Goal: Use online tool/utility: Utilize a website feature to perform a specific function

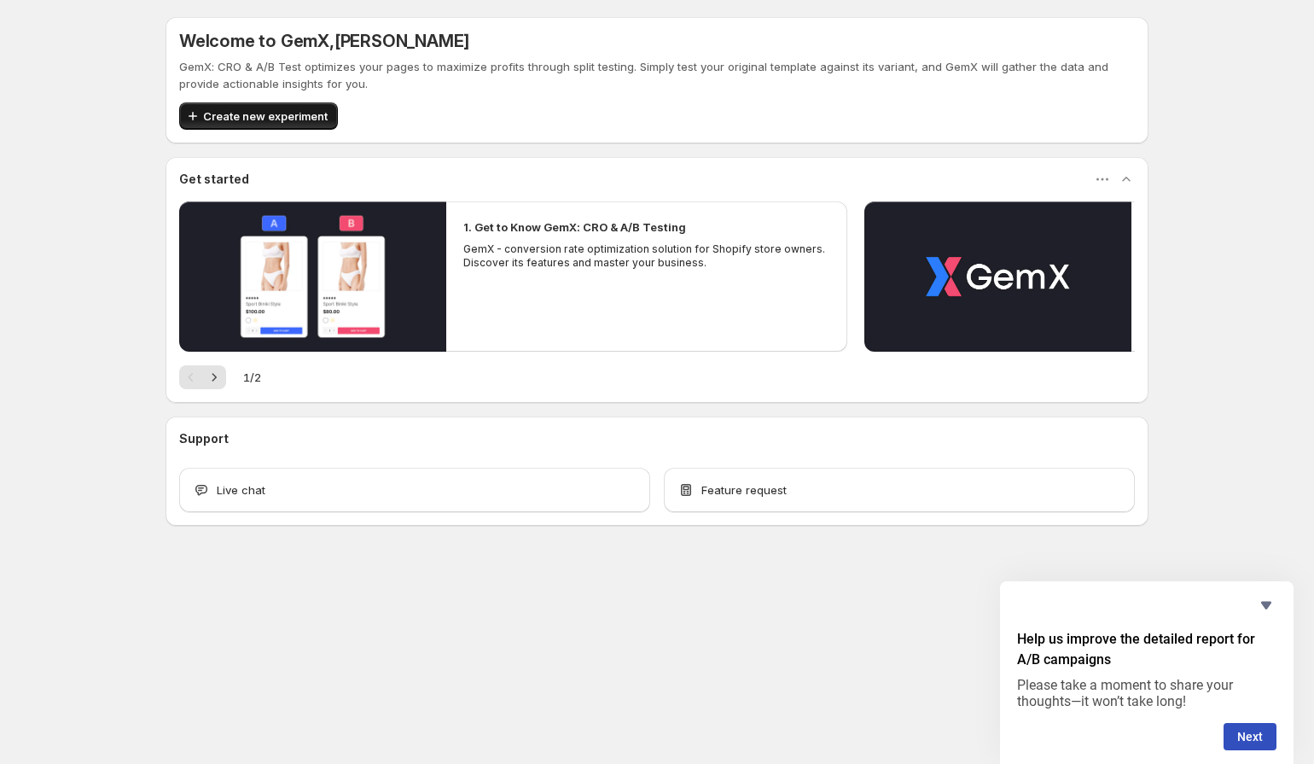
click at [277, 114] on span "Create new experiment" at bounding box center [265, 116] width 125 height 17
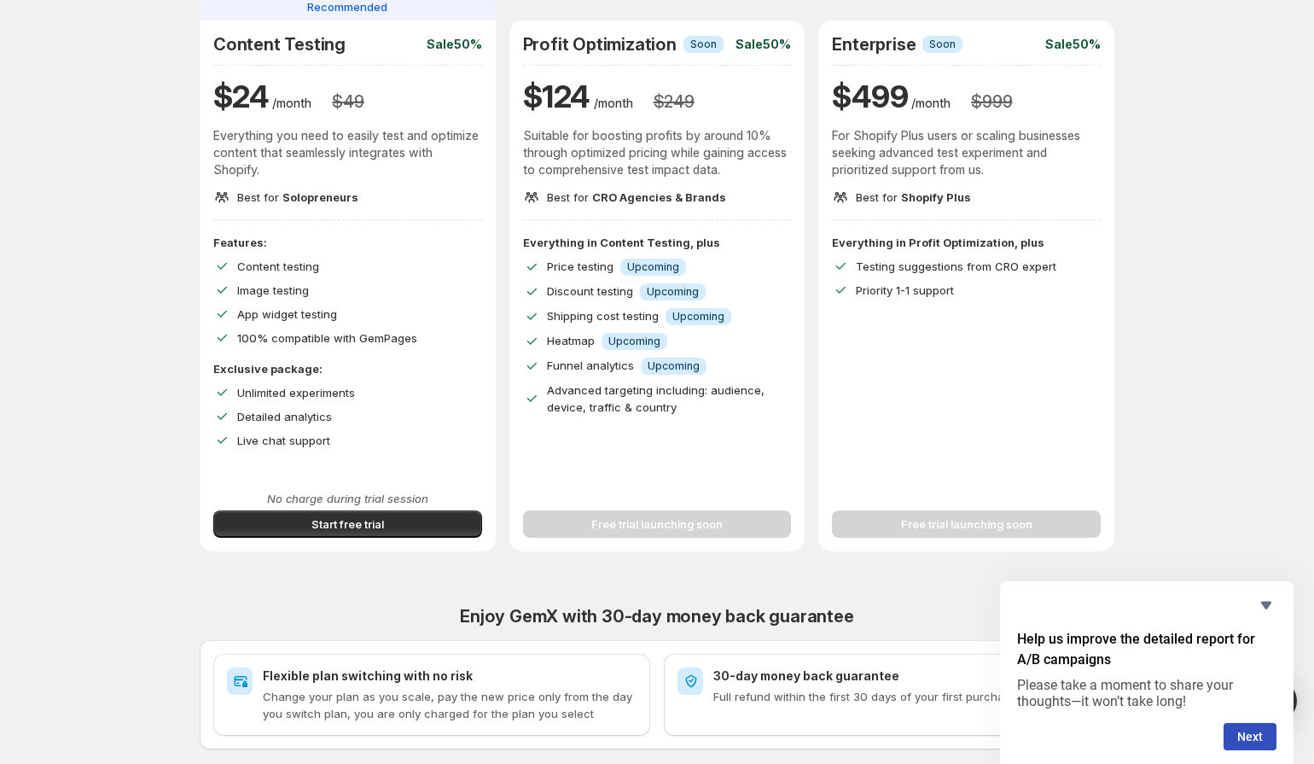
scroll to position [169, 0]
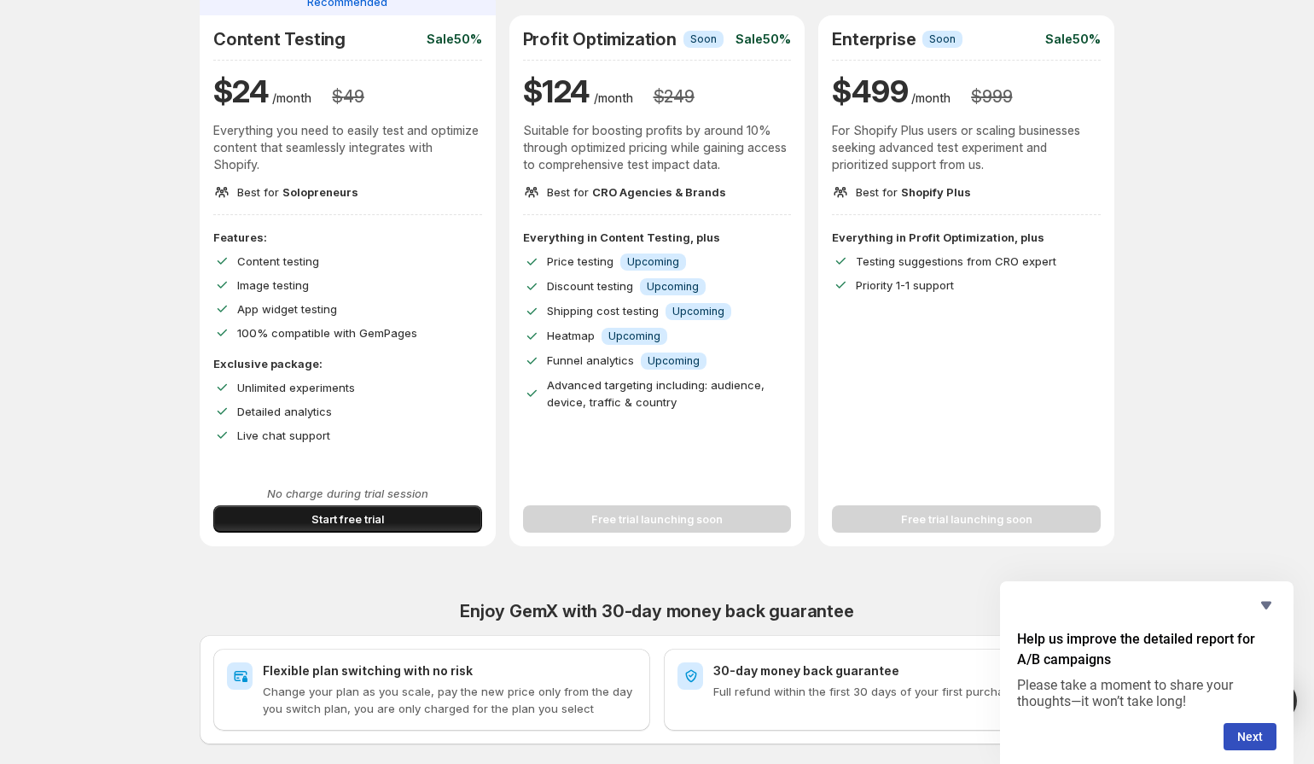
click at [335, 520] on span "Start free trial" at bounding box center [348, 518] width 73 height 17
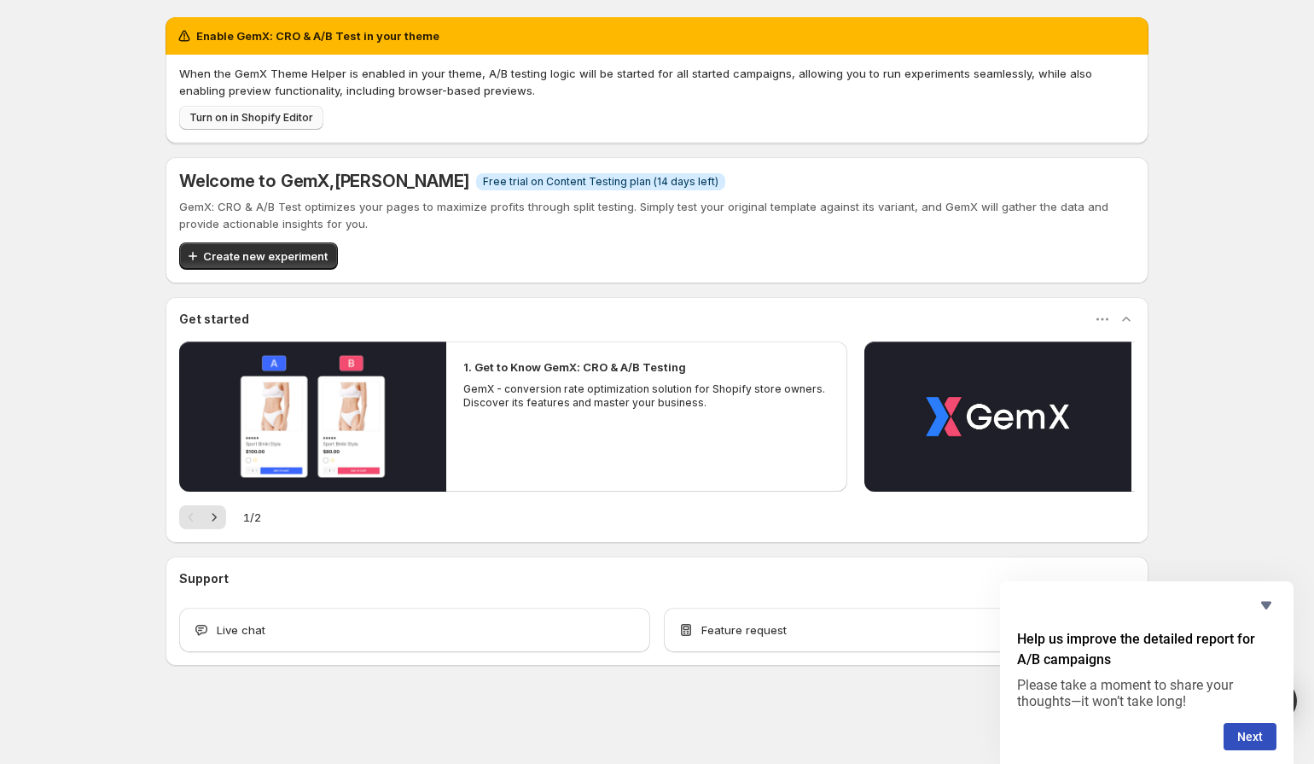
click at [226, 116] on span "Turn on in Shopify Editor" at bounding box center [251, 118] width 124 height 14
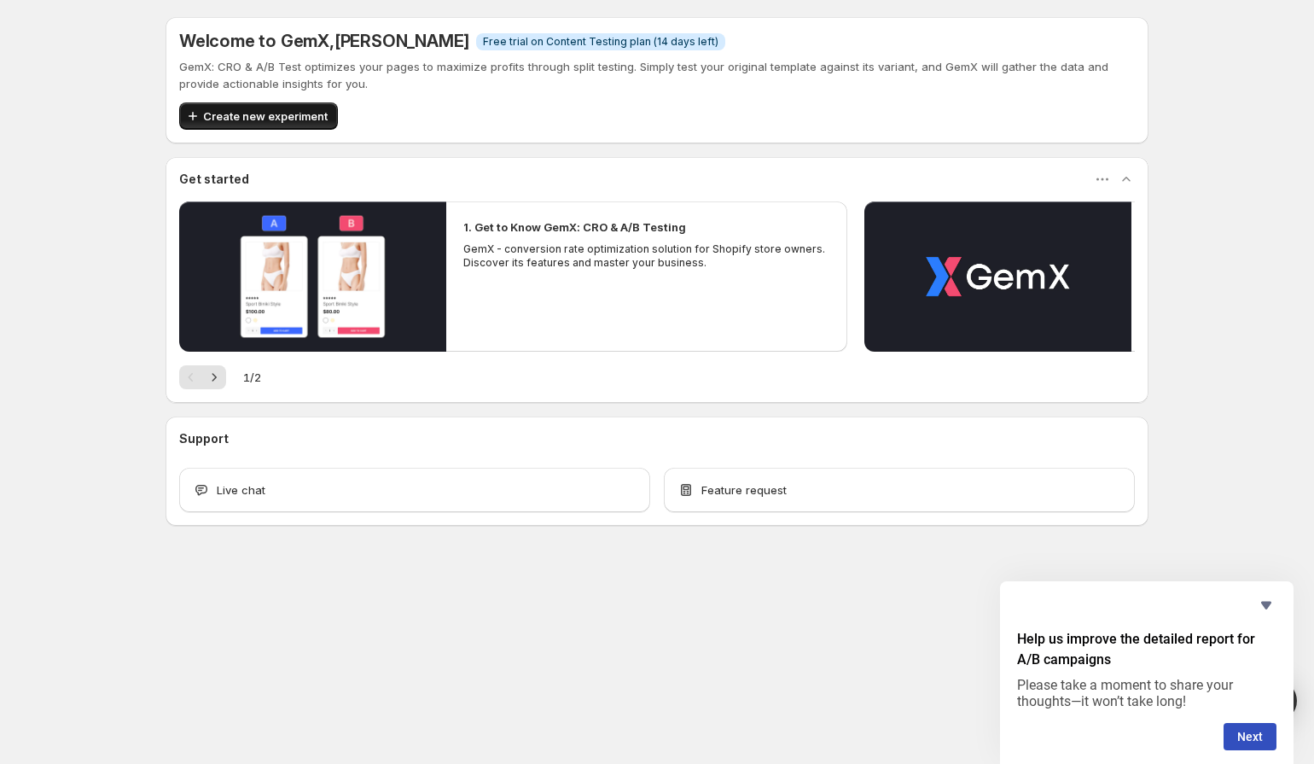
click at [300, 119] on span "Create new experiment" at bounding box center [265, 116] width 125 height 17
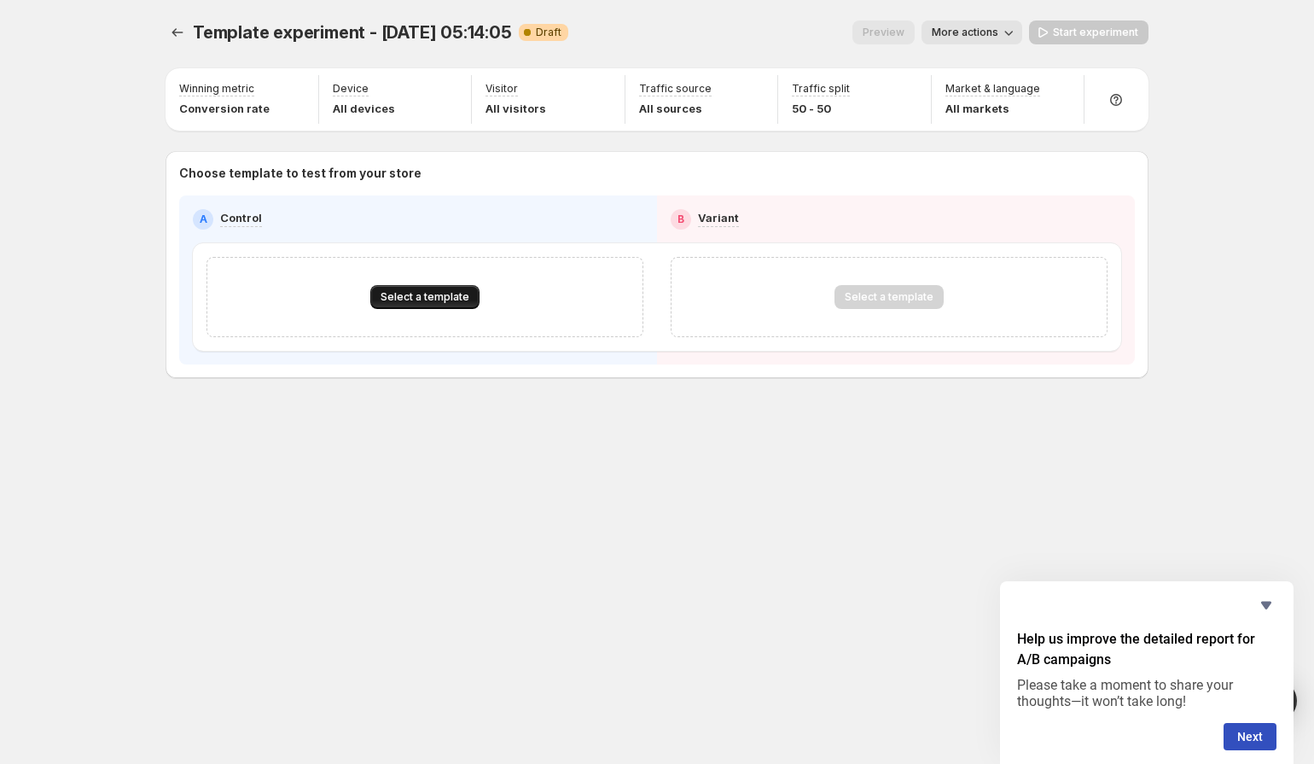
click at [462, 298] on span "Select a template" at bounding box center [425, 297] width 89 height 14
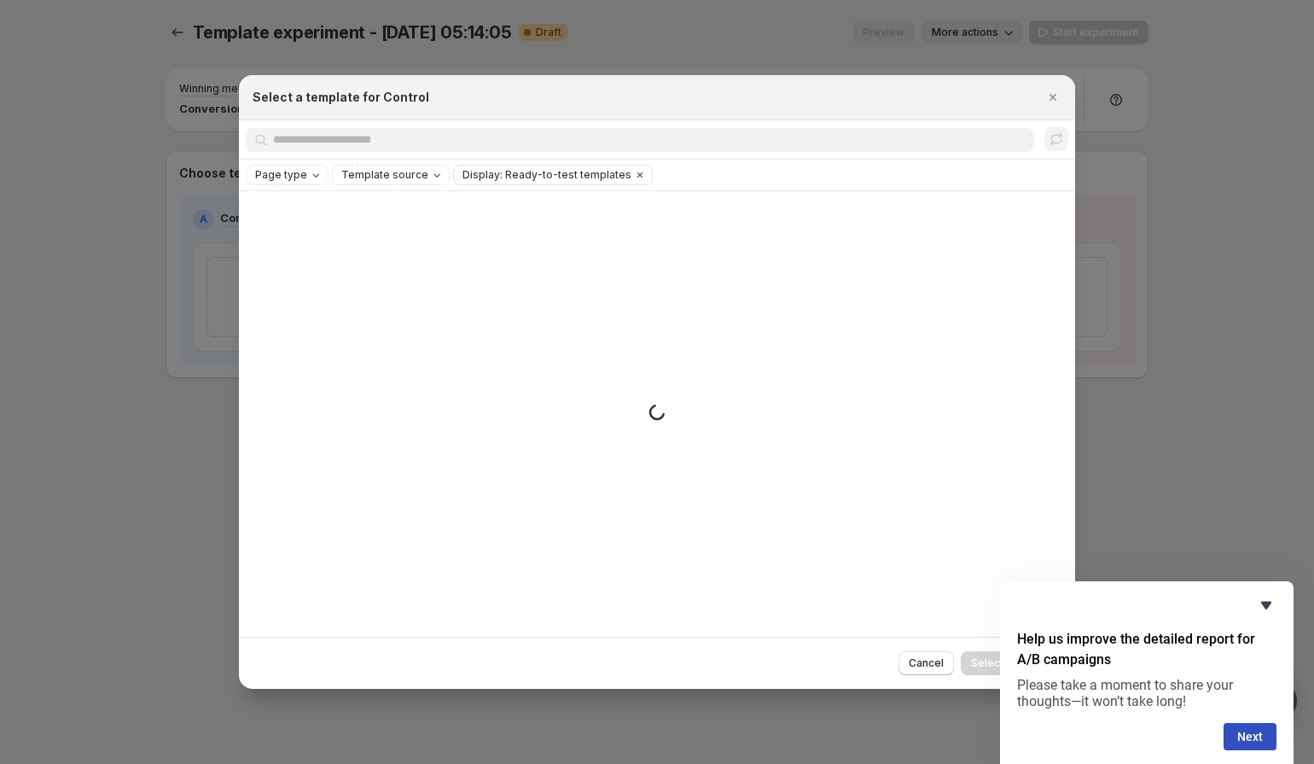
click at [1267, 599] on icon "Hide survey" at bounding box center [1266, 605] width 20 height 20
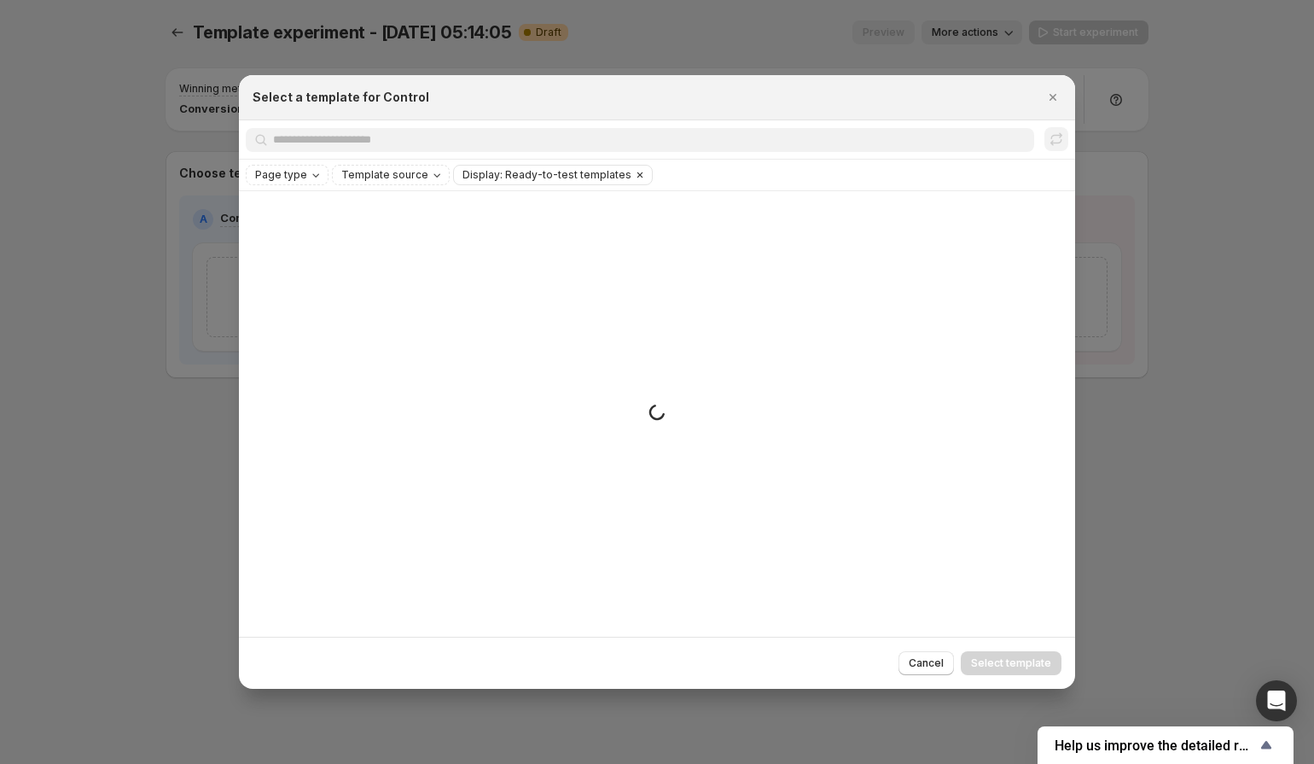
click at [633, 175] on icon "Clear" at bounding box center [640, 175] width 14 height 14
click at [935, 662] on span "Cancel" at bounding box center [926, 663] width 35 height 14
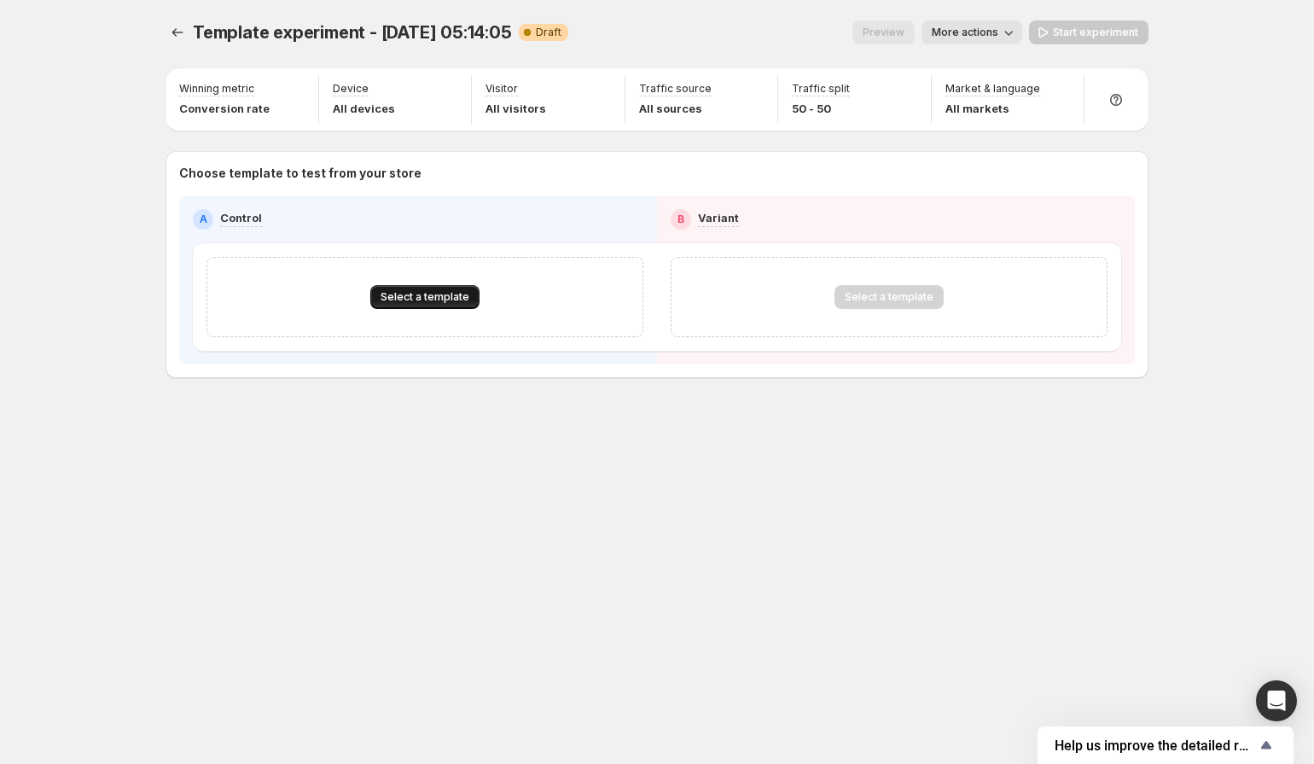
click at [440, 290] on button "Select a template" at bounding box center [424, 297] width 109 height 24
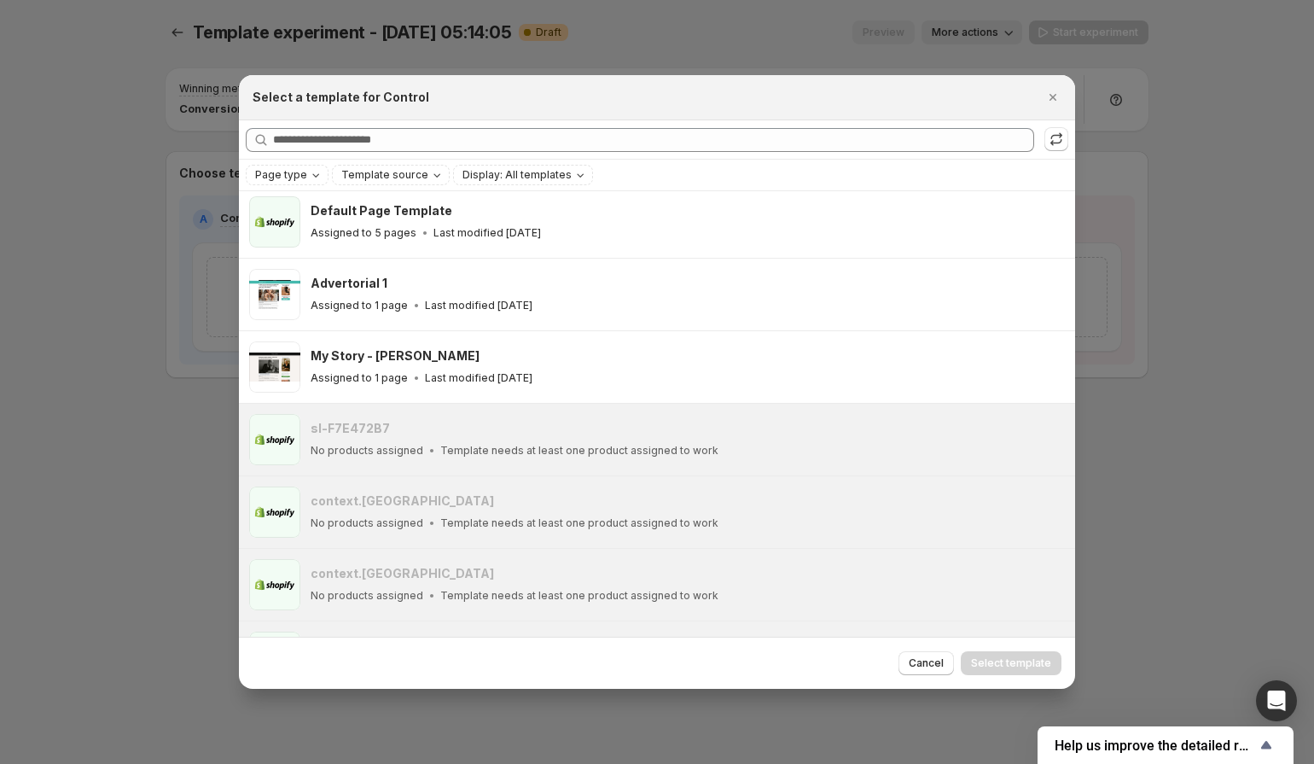
scroll to position [308, 0]
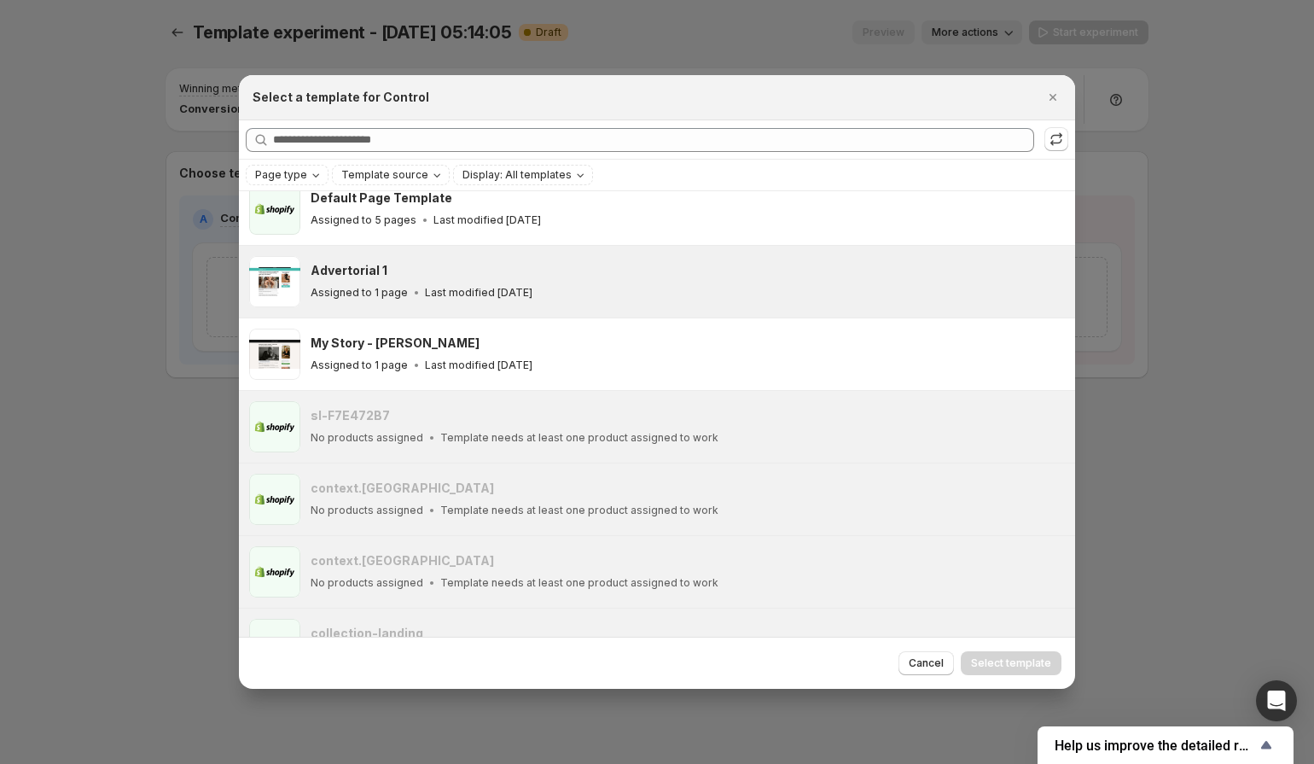
click at [502, 294] on p "Last modified 4 days ago" at bounding box center [479, 293] width 108 height 14
click at [1028, 657] on span "Select template" at bounding box center [1011, 663] width 80 height 14
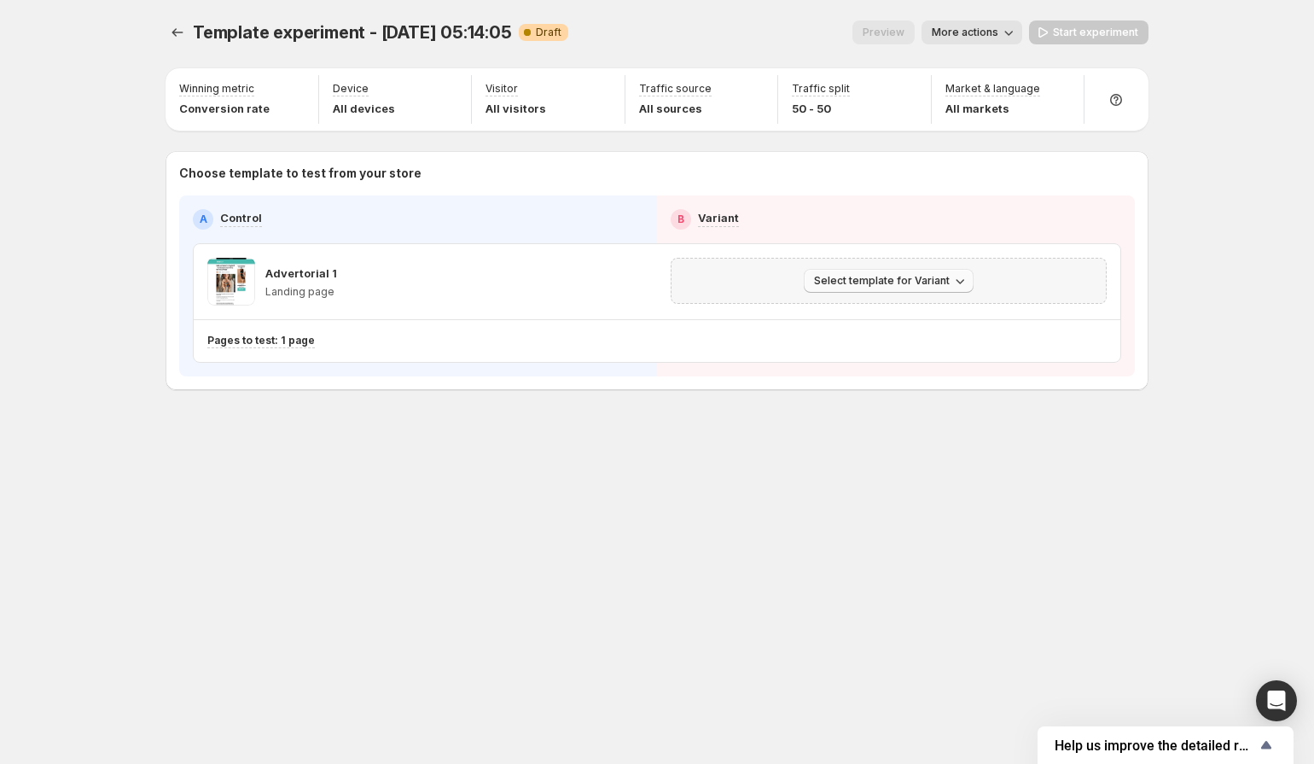
click at [933, 281] on span "Select template for Variant" at bounding box center [882, 281] width 136 height 14
click at [964, 350] on span "Create Variant based on Control" at bounding box center [892, 346] width 174 height 14
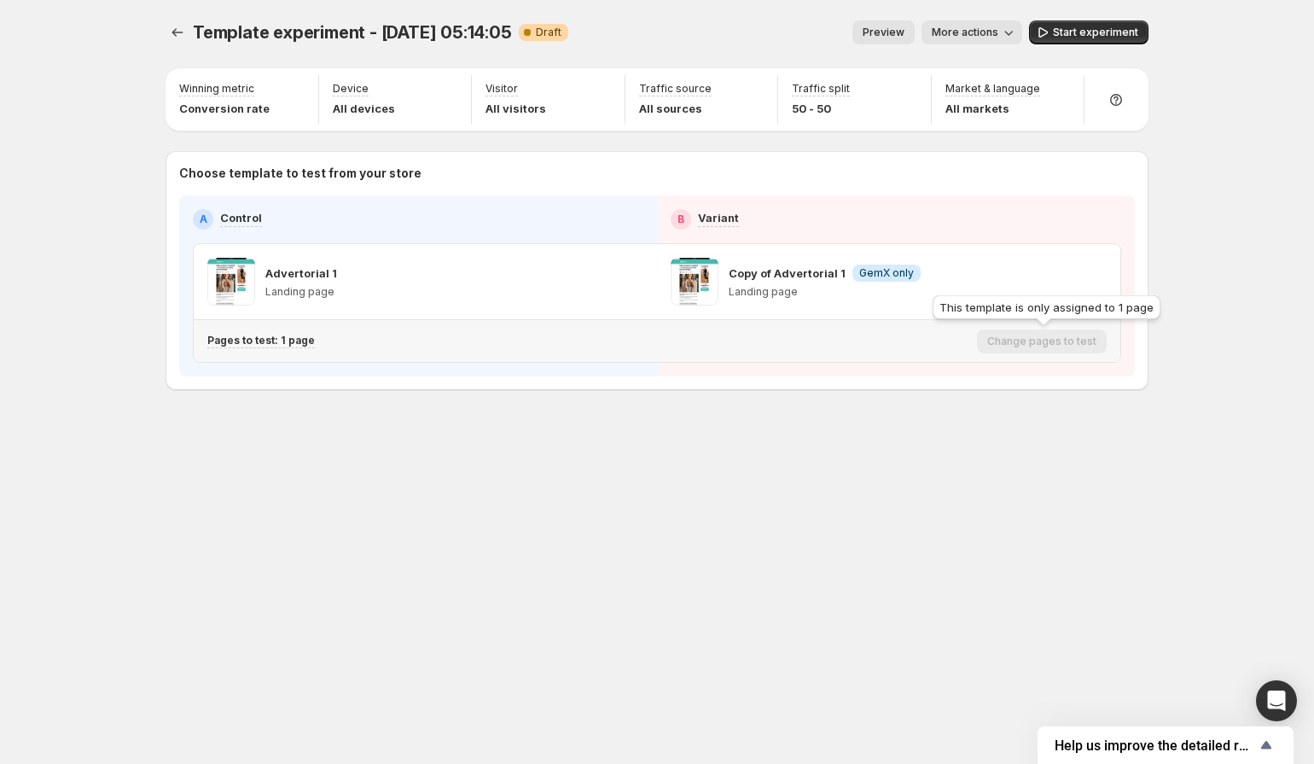
click at [1034, 342] on div "Change pages to test" at bounding box center [1042, 341] width 130 height 24
click at [1102, 280] on icon "button" at bounding box center [1094, 281] width 17 height 17
click at [1203, 195] on div "Template experiment - Oct 5, 05:14:05. This page is ready Template experiment -…" at bounding box center [657, 382] width 1314 height 764
click at [983, 34] on span "More actions" at bounding box center [965, 33] width 67 height 14
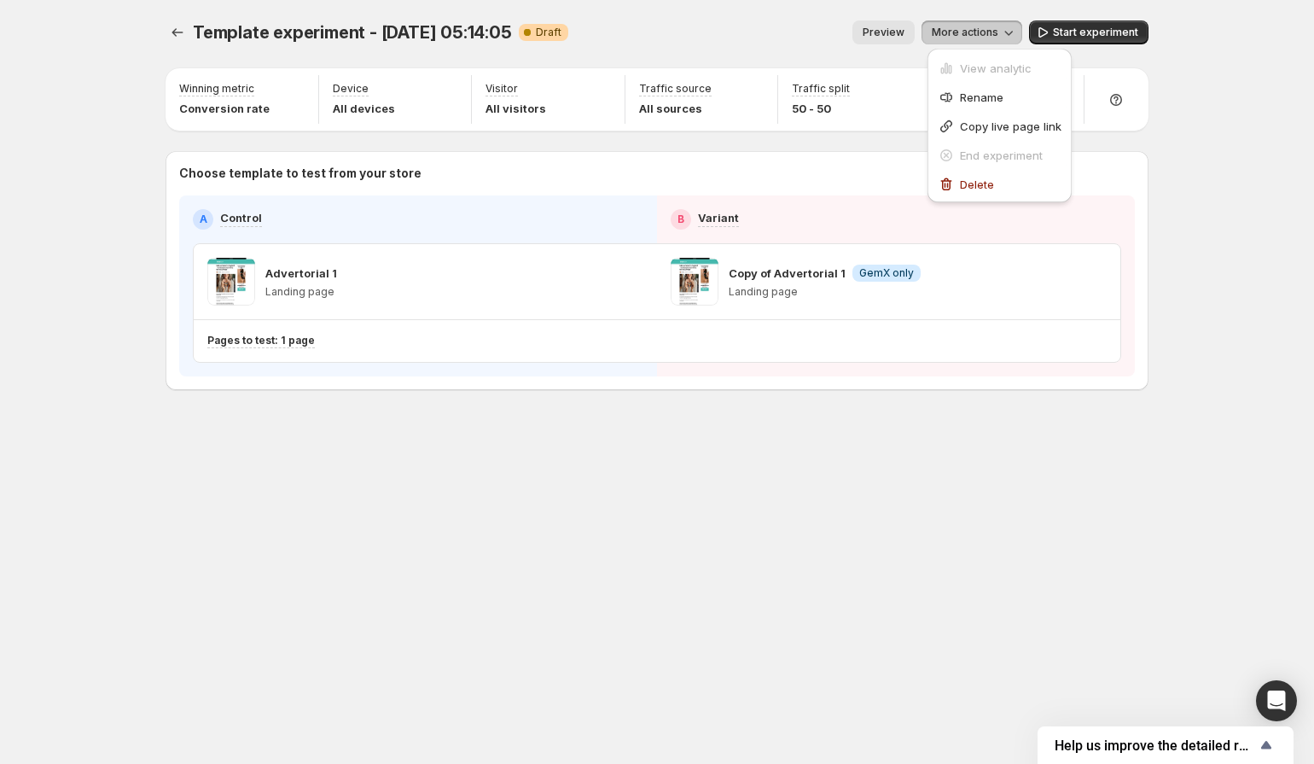
click at [983, 34] on span "More actions" at bounding box center [965, 33] width 67 height 14
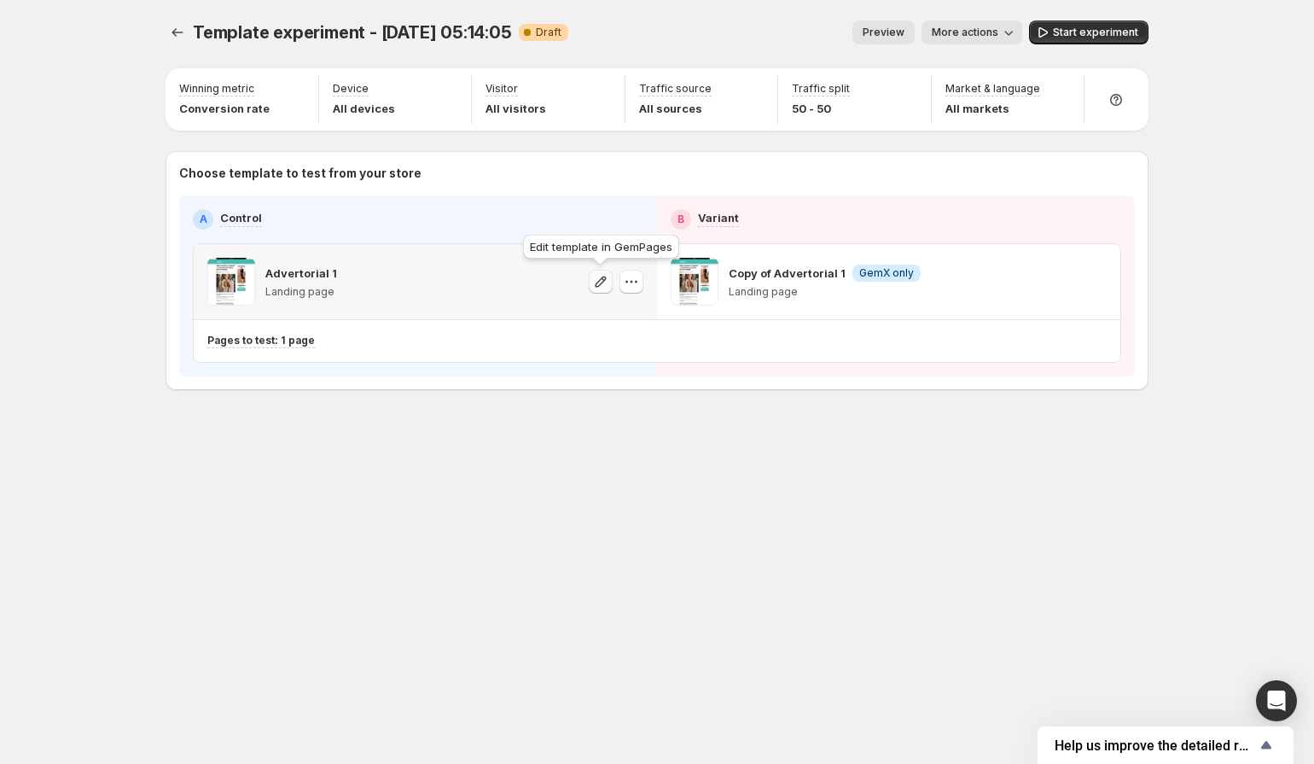
click at [597, 282] on icon "button" at bounding box center [600, 281] width 17 height 17
click at [1105, 31] on span "Start experiment" at bounding box center [1095, 33] width 85 height 14
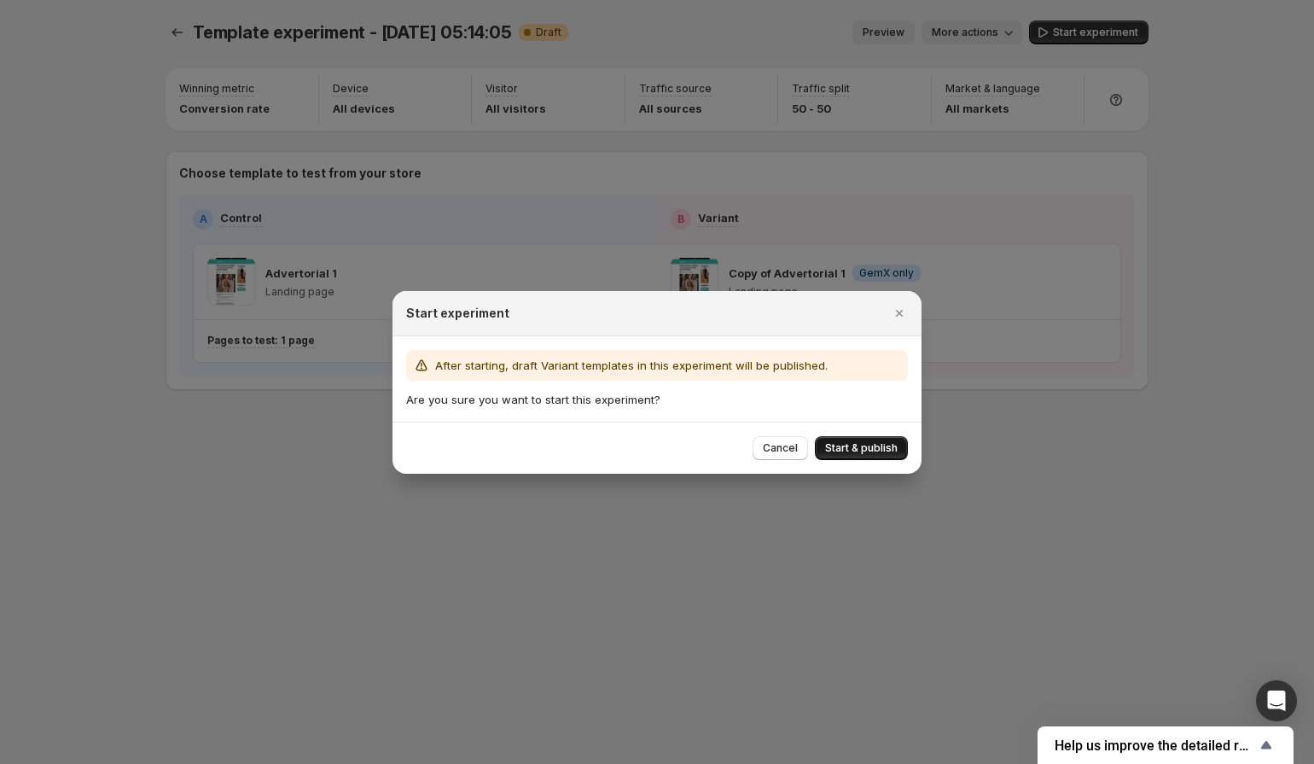
click at [871, 444] on span "Start & publish" at bounding box center [861, 448] width 73 height 14
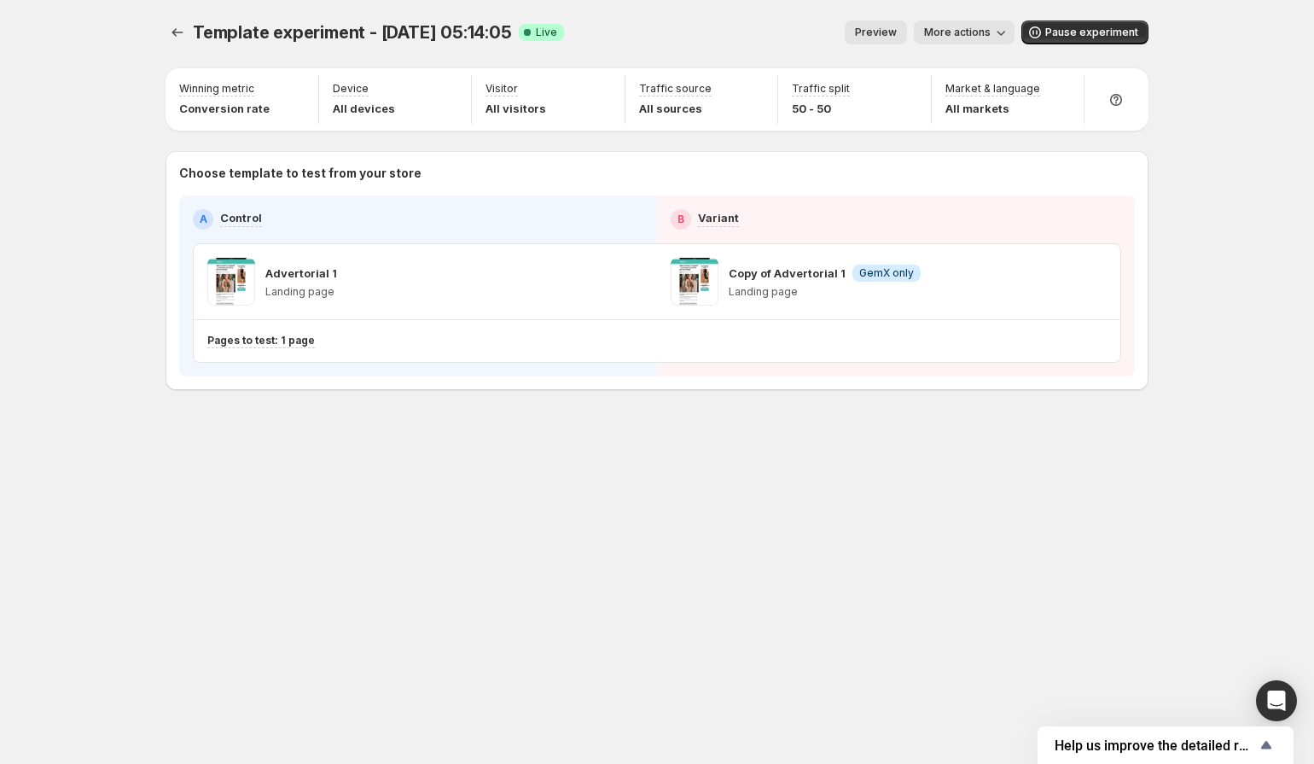
click at [896, 29] on span "Preview" at bounding box center [876, 33] width 42 height 14
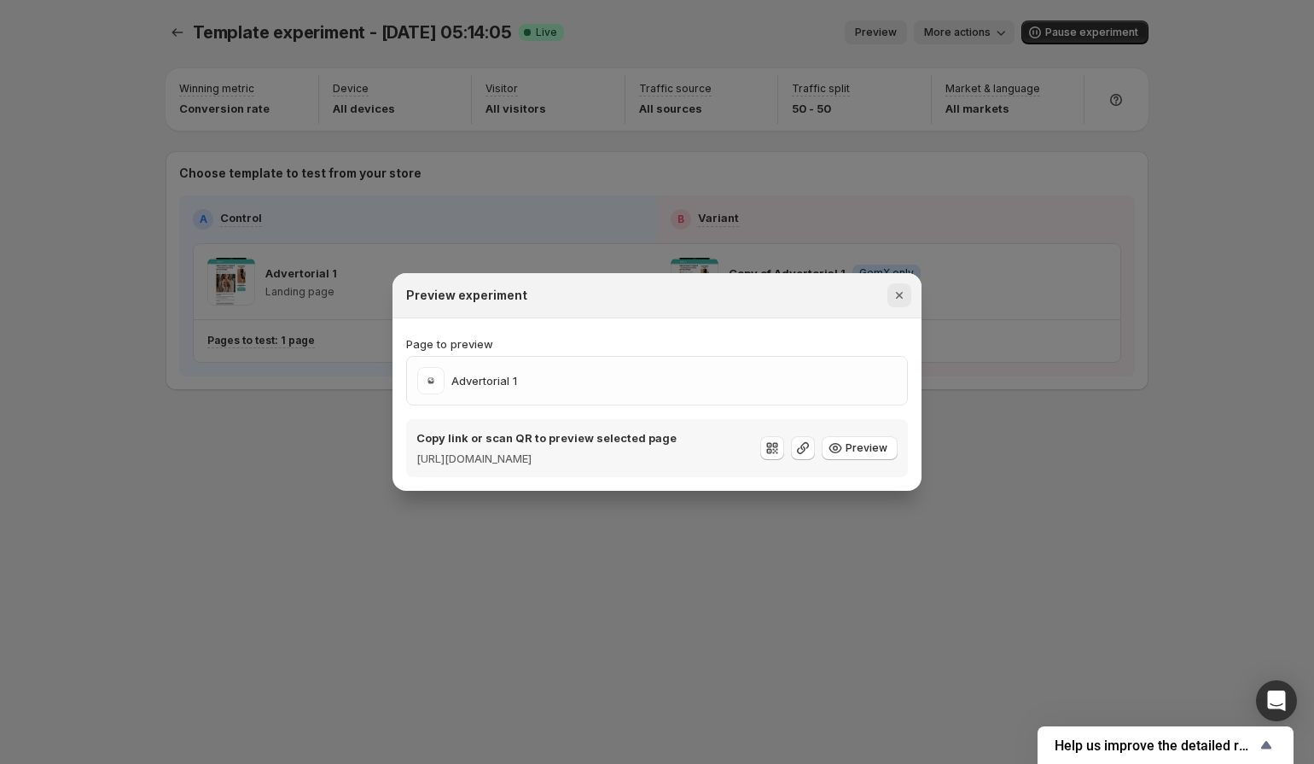
click at [906, 287] on icon "Close" at bounding box center [899, 295] width 17 height 17
